Goal: Information Seeking & Learning: Learn about a topic

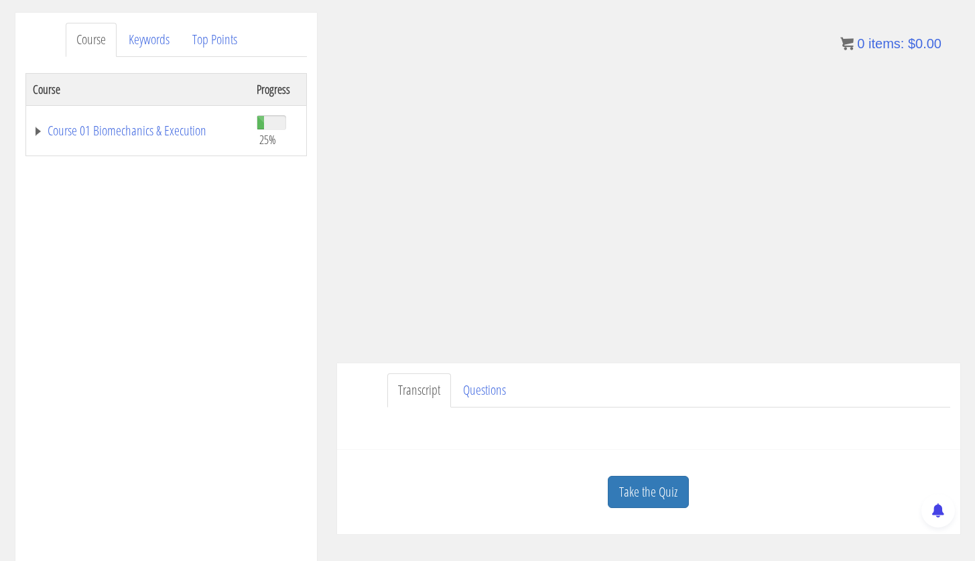
scroll to position [186, 0]
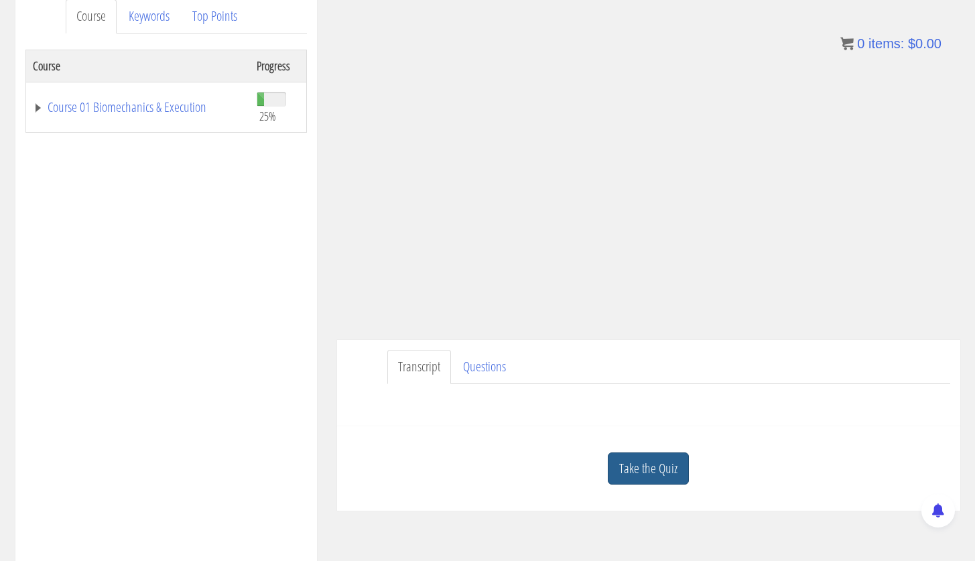
click at [662, 459] on link "Take the Quiz" at bounding box center [648, 468] width 81 height 33
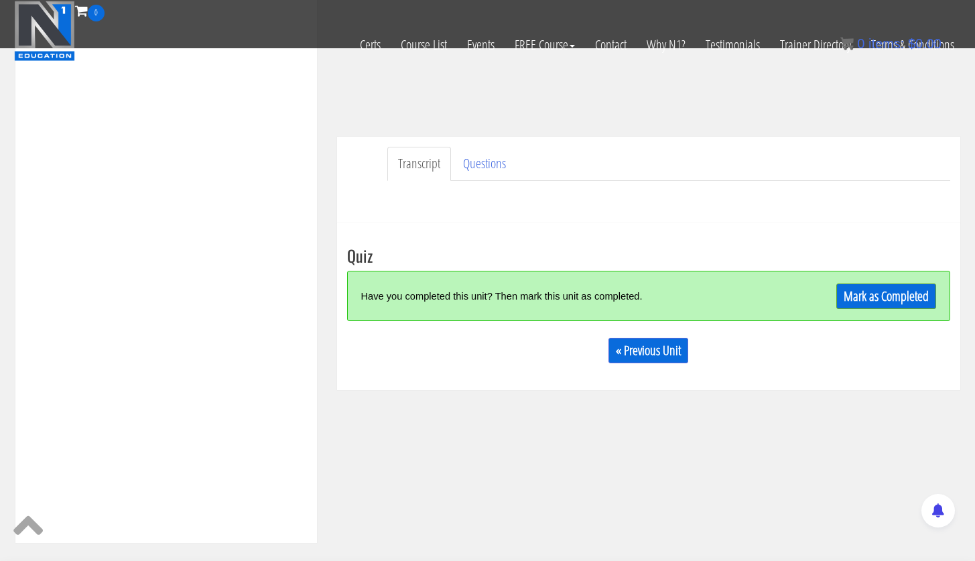
scroll to position [448, 0]
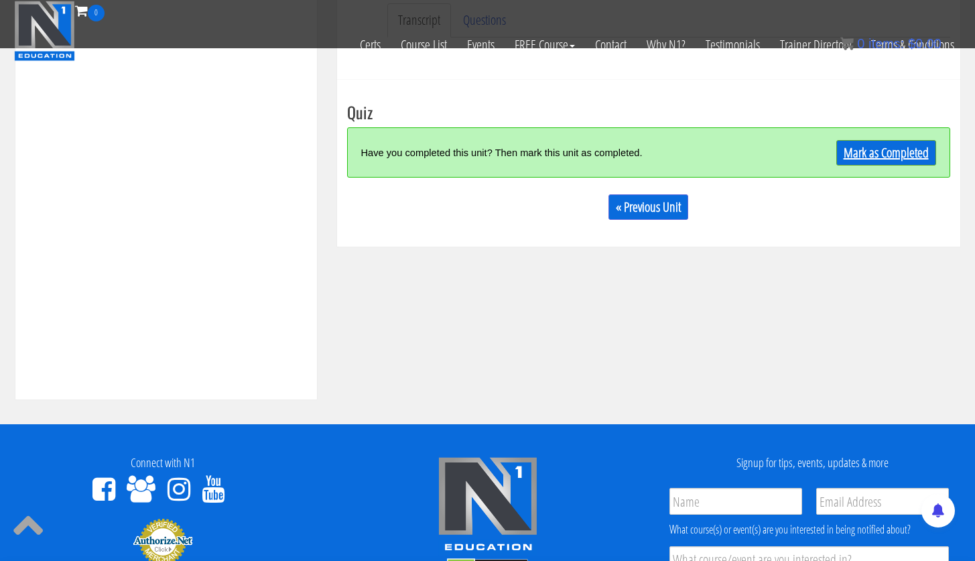
click at [894, 156] on link "Mark as Completed" at bounding box center [887, 152] width 100 height 25
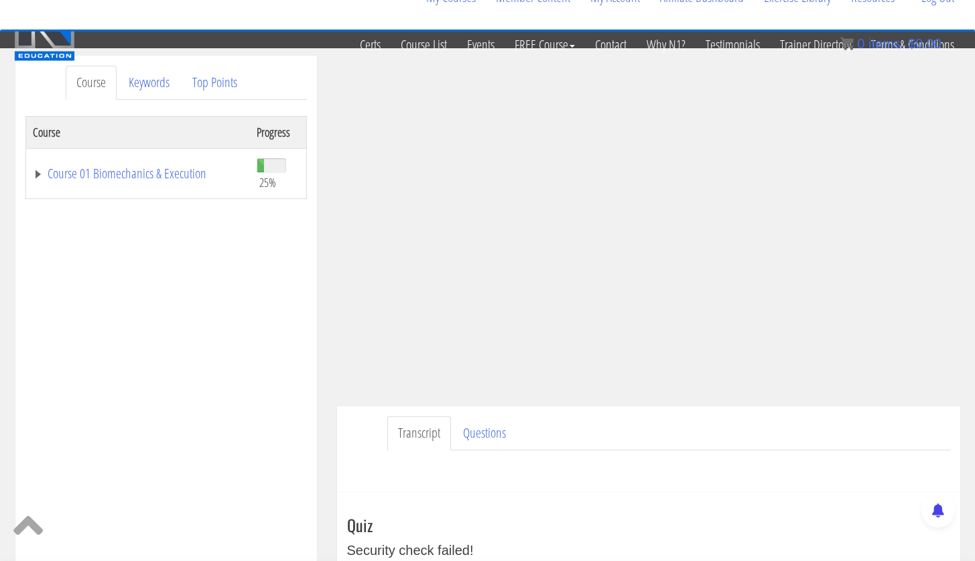
scroll to position [0, 0]
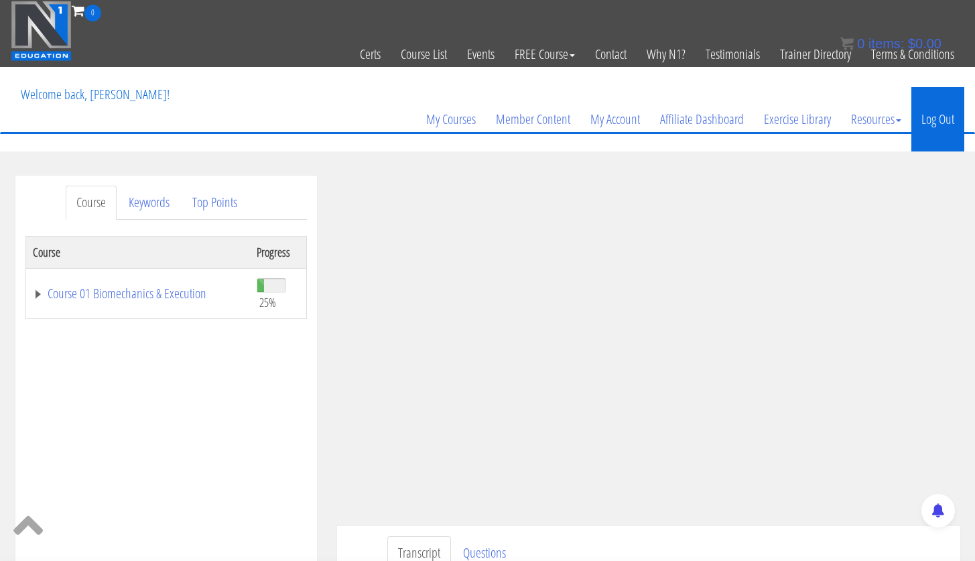
click at [951, 113] on link "Log Out" at bounding box center [938, 119] width 53 height 64
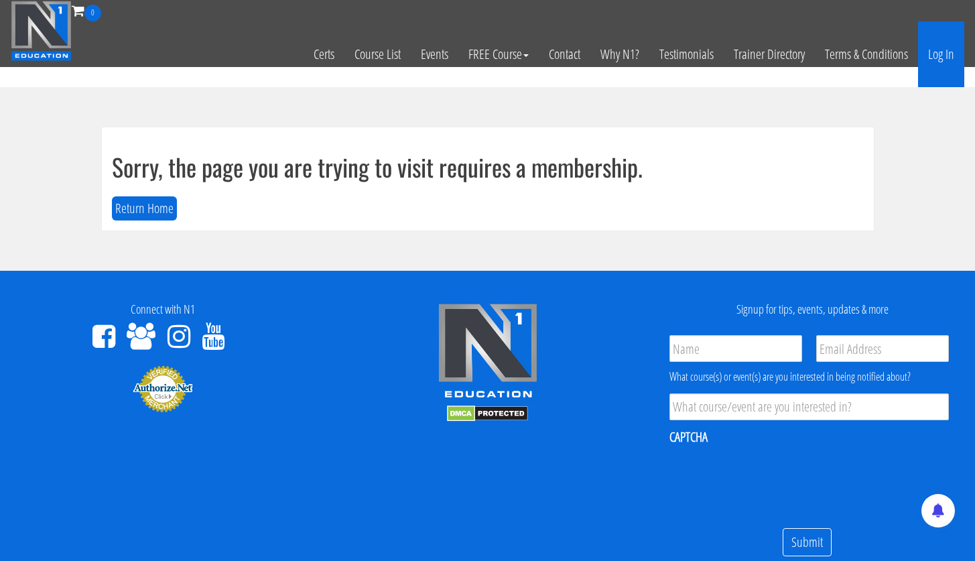
click at [943, 58] on link "Log In" at bounding box center [941, 54] width 46 height 66
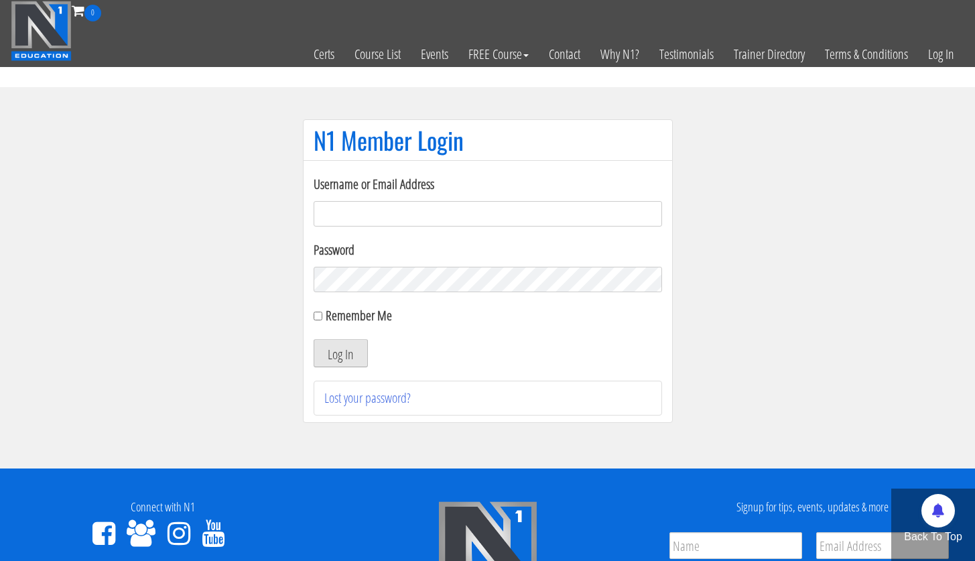
type input "[PERSON_NAME][EMAIL_ADDRESS][PERSON_NAME][DOMAIN_NAME]"
click at [342, 363] on button "Log In" at bounding box center [341, 353] width 54 height 28
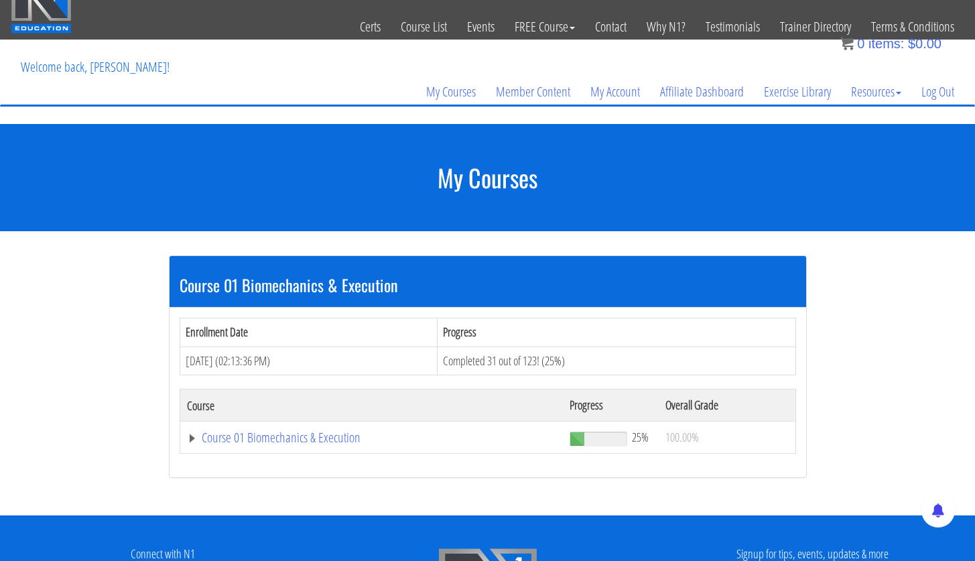
scroll to position [71, 0]
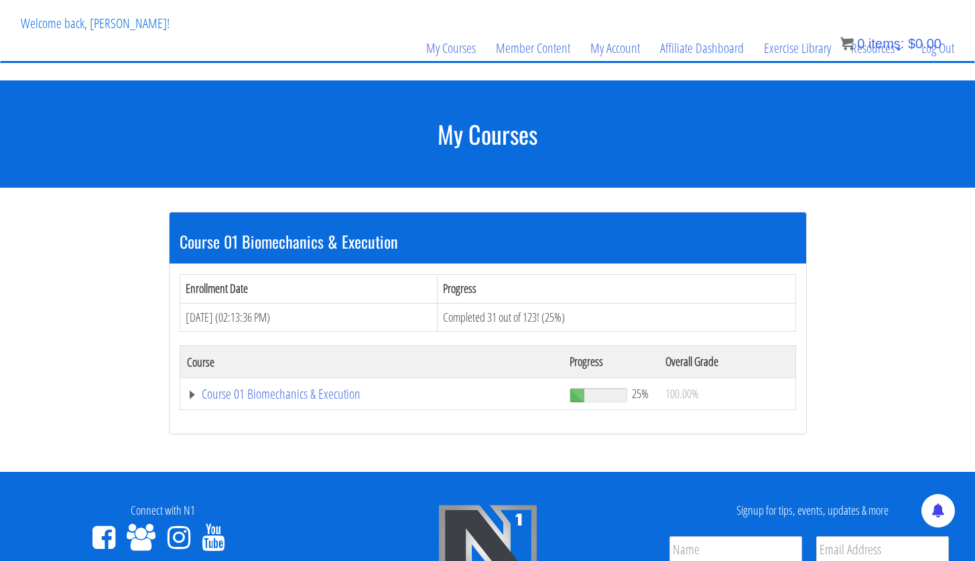
click at [320, 382] on td "Course 01 Biomechanics & Execution" at bounding box center [371, 394] width 383 height 32
click at [320, 393] on link "Course 01 Biomechanics & Execution" at bounding box center [372, 393] width 370 height 13
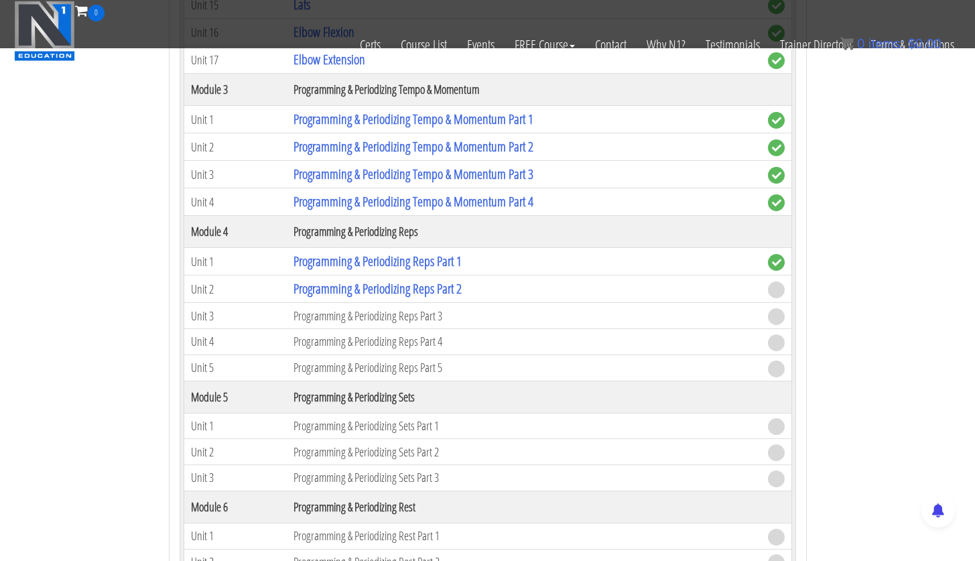
scroll to position [1105, 0]
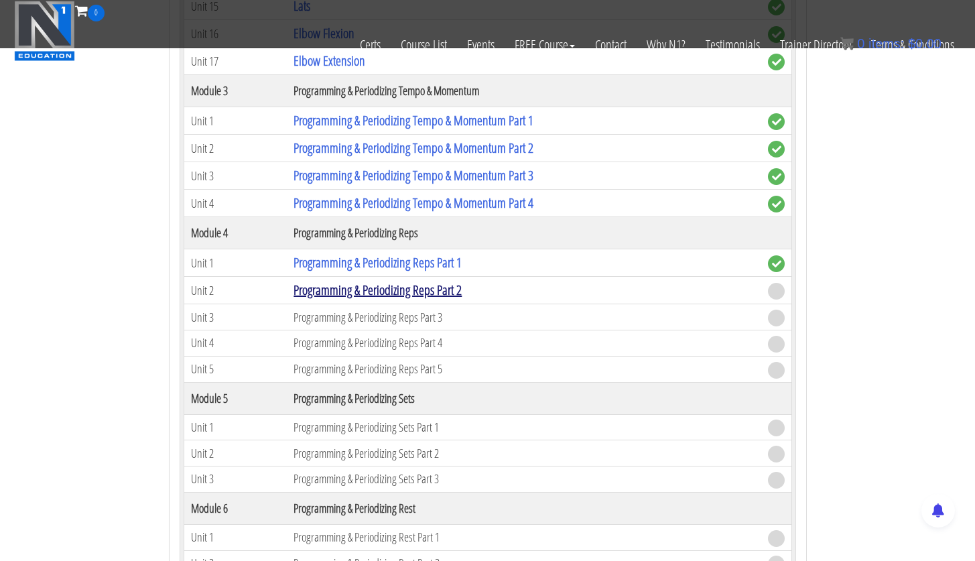
click at [445, 294] on link "Programming & Periodizing Reps Part 2" at bounding box center [378, 290] width 168 height 18
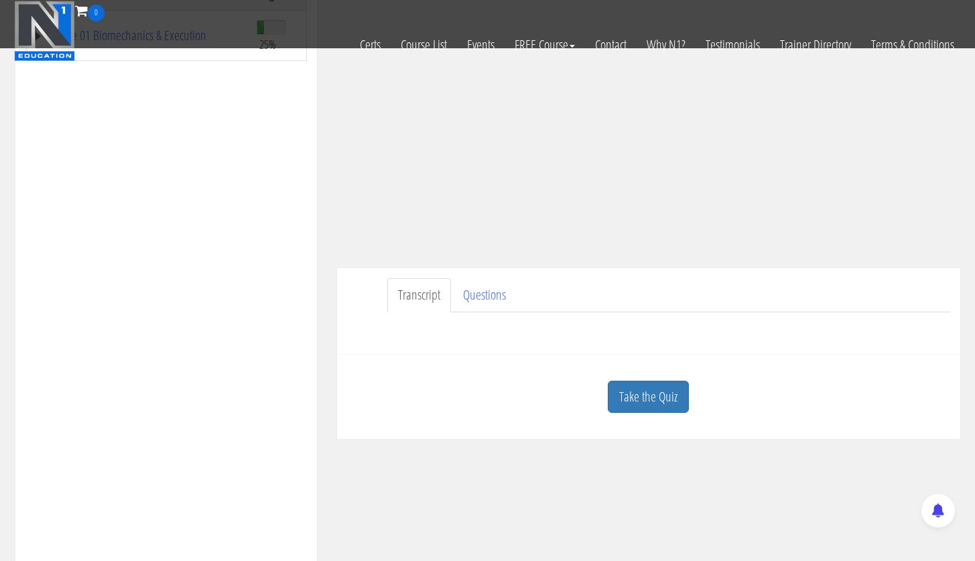
scroll to position [235, 0]
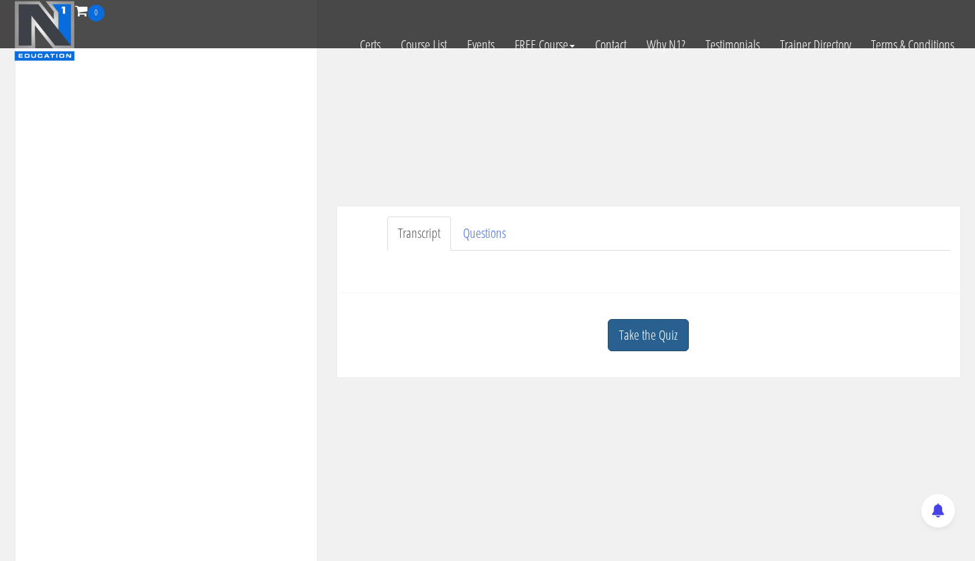
click at [630, 350] on link "Take the Quiz" at bounding box center [648, 335] width 81 height 33
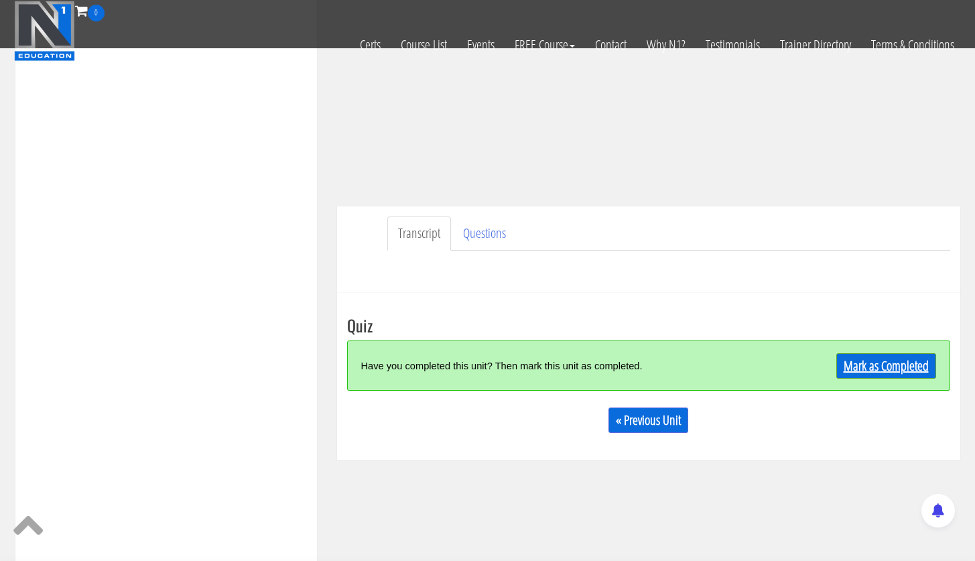
click at [856, 371] on link "Mark as Completed" at bounding box center [887, 365] width 100 height 25
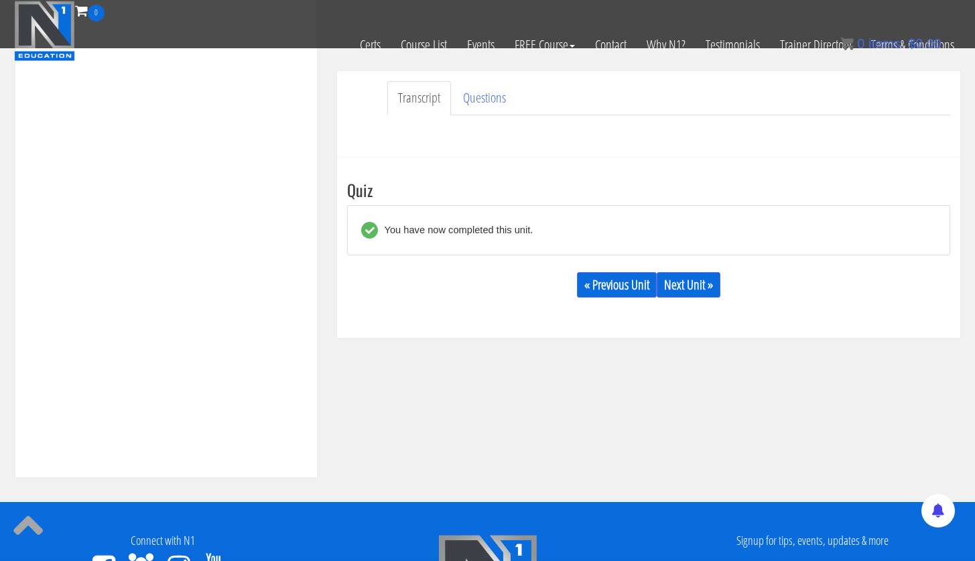
scroll to position [371, 0]
click at [695, 290] on link "Next Unit »" at bounding box center [689, 283] width 64 height 25
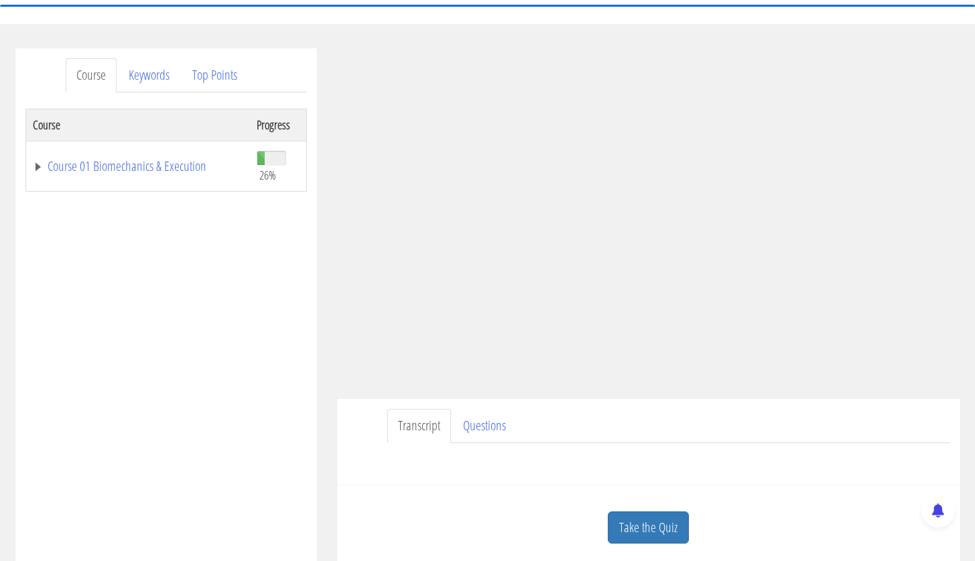
scroll to position [135, 0]
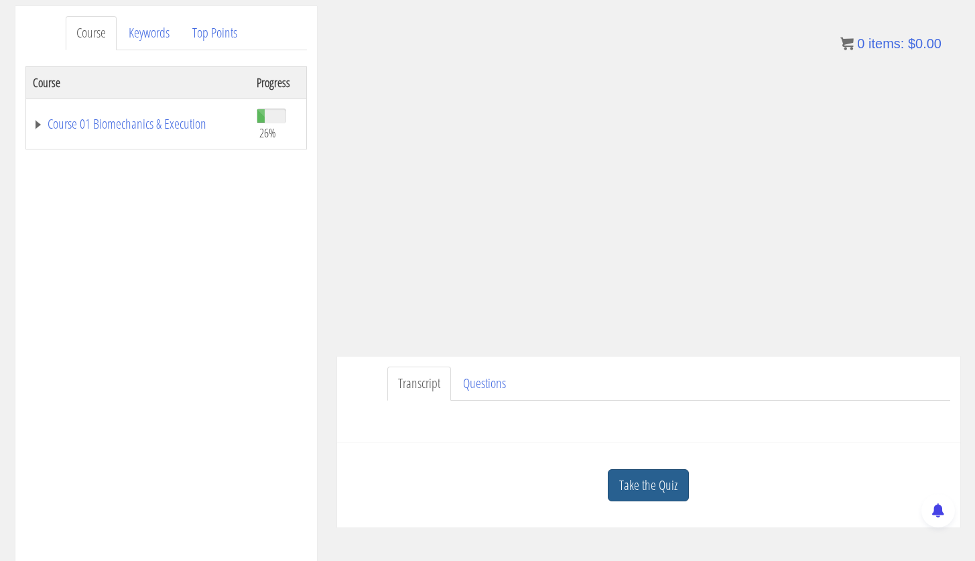
click at [672, 490] on link "Take the Quiz" at bounding box center [648, 485] width 81 height 33
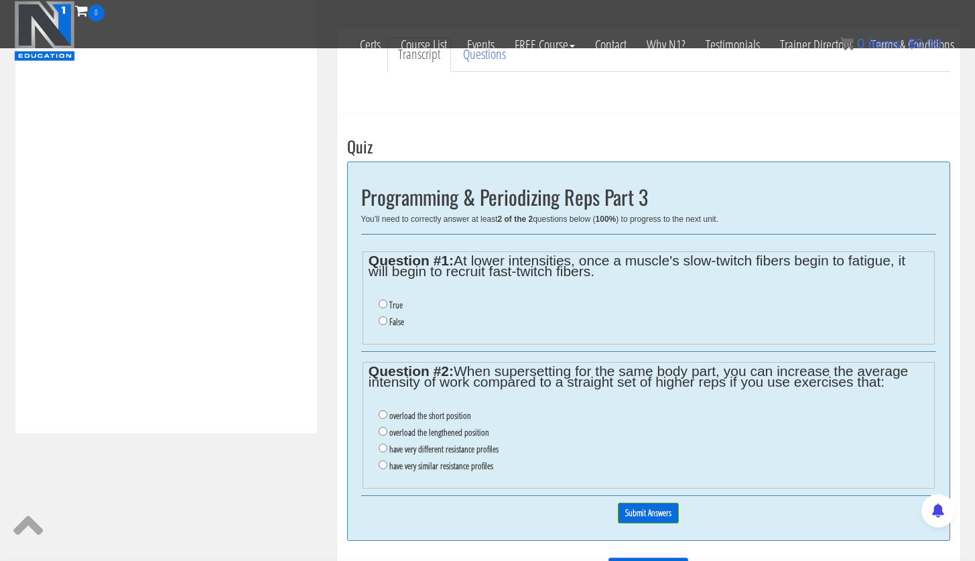
scroll to position [416, 0]
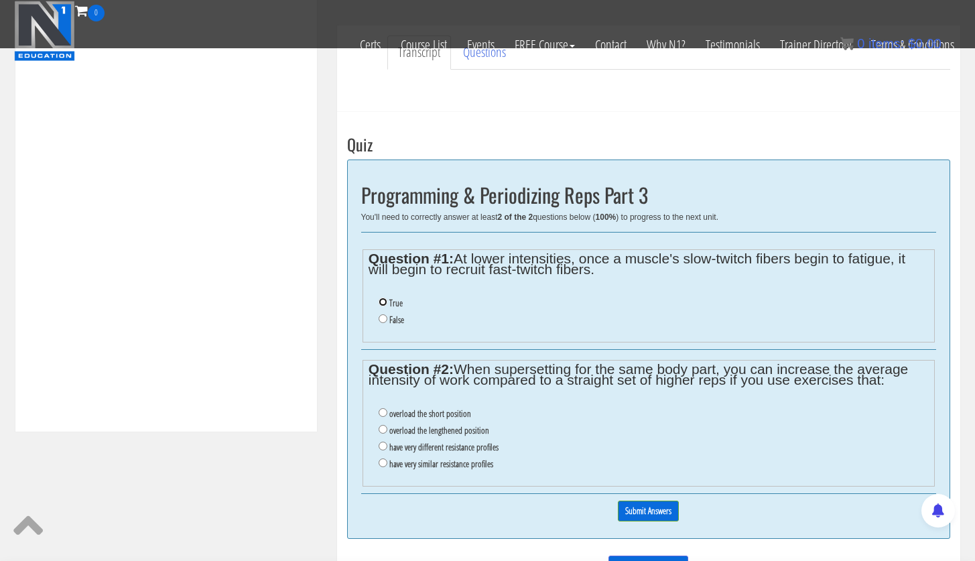
click at [381, 302] on input "True" at bounding box center [383, 302] width 9 height 9
radio input "true"
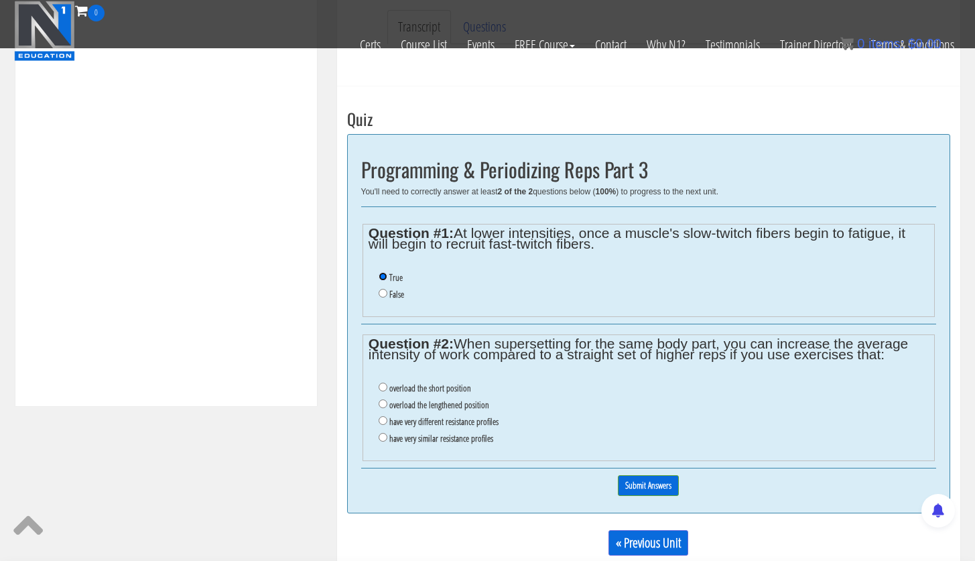
scroll to position [446, 0]
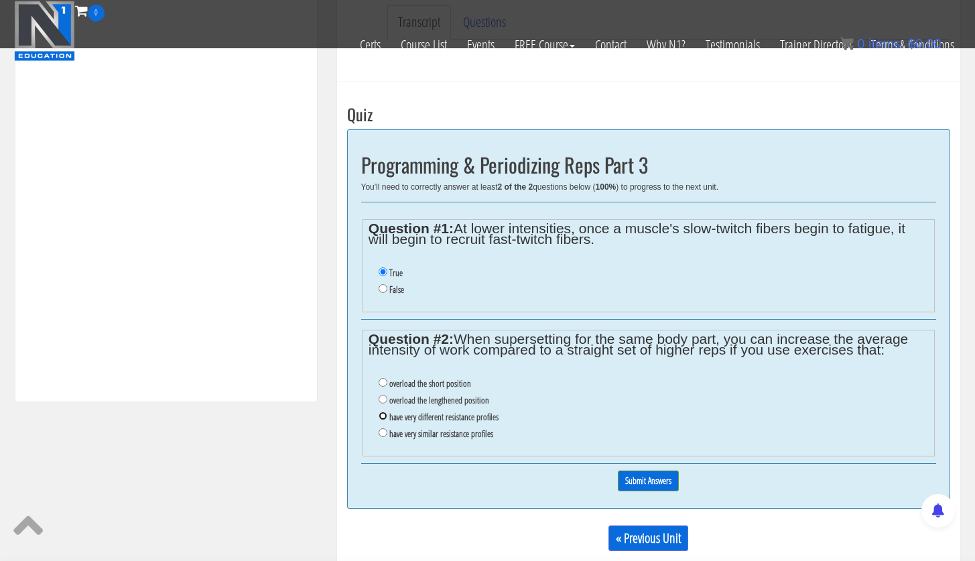
click at [383, 414] on input "have very different resistance profiles" at bounding box center [383, 416] width 9 height 9
radio input "true"
click at [658, 481] on input "Submit Answers" at bounding box center [648, 481] width 61 height 21
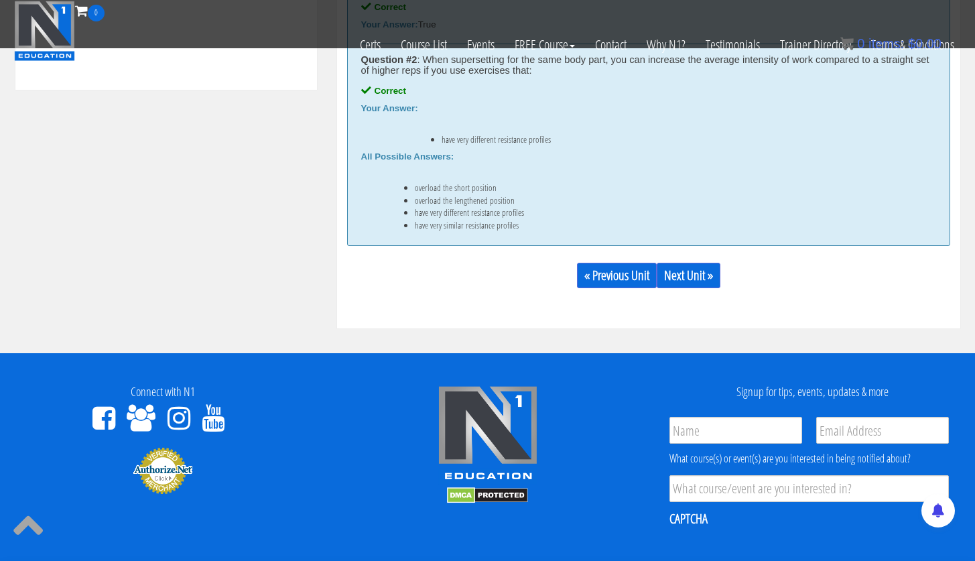
scroll to position [711, 0]
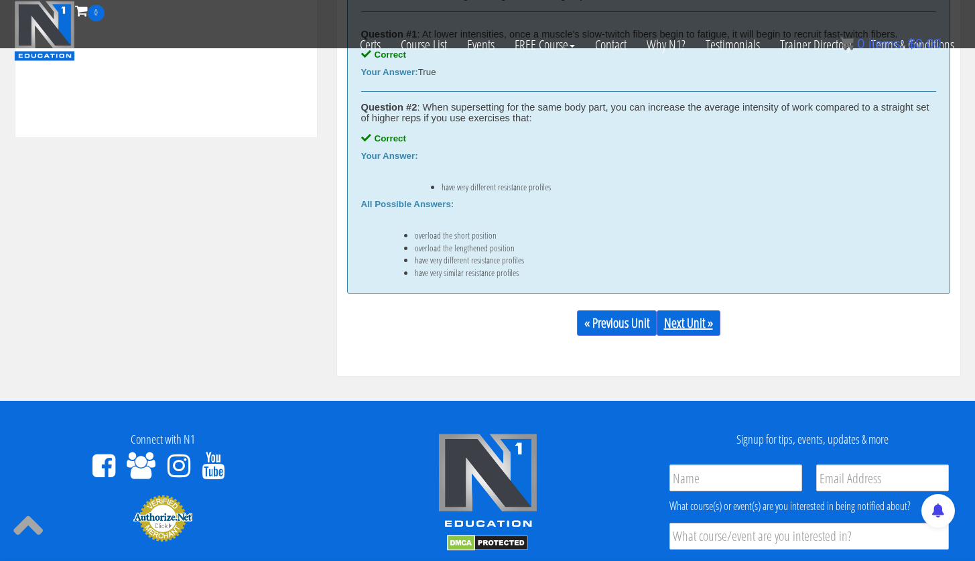
click at [680, 321] on link "Next Unit »" at bounding box center [689, 322] width 64 height 25
